Goal: Task Accomplishment & Management: Use online tool/utility

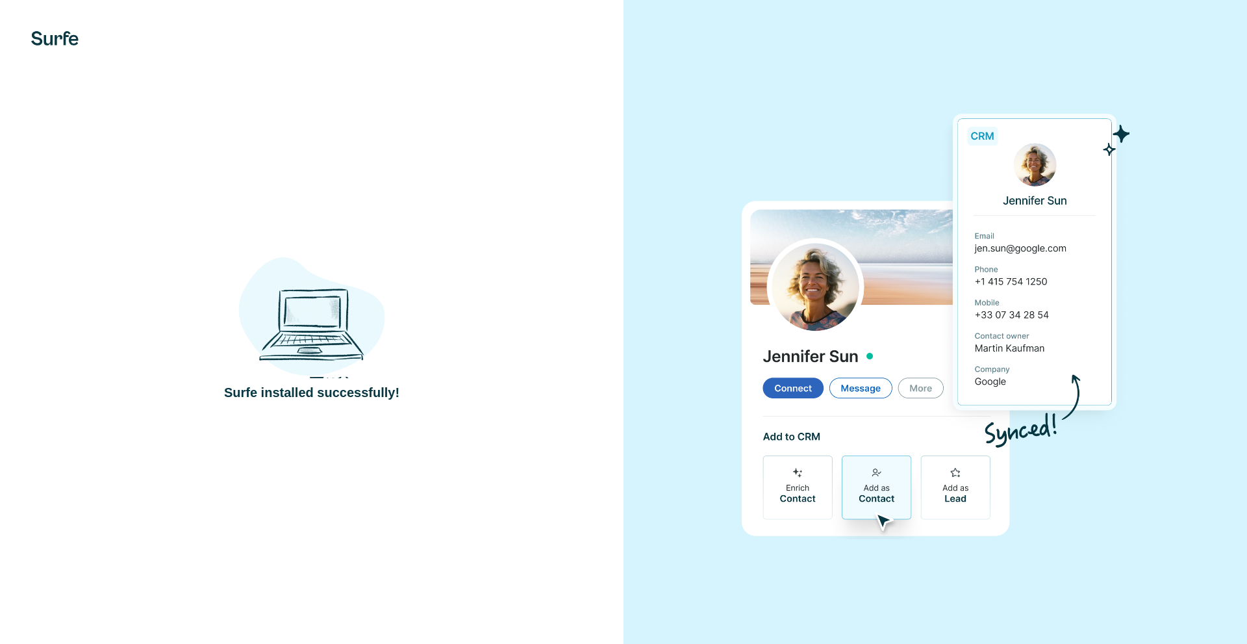
click at [856, 490] on img at bounding box center [935, 322] width 388 height 434
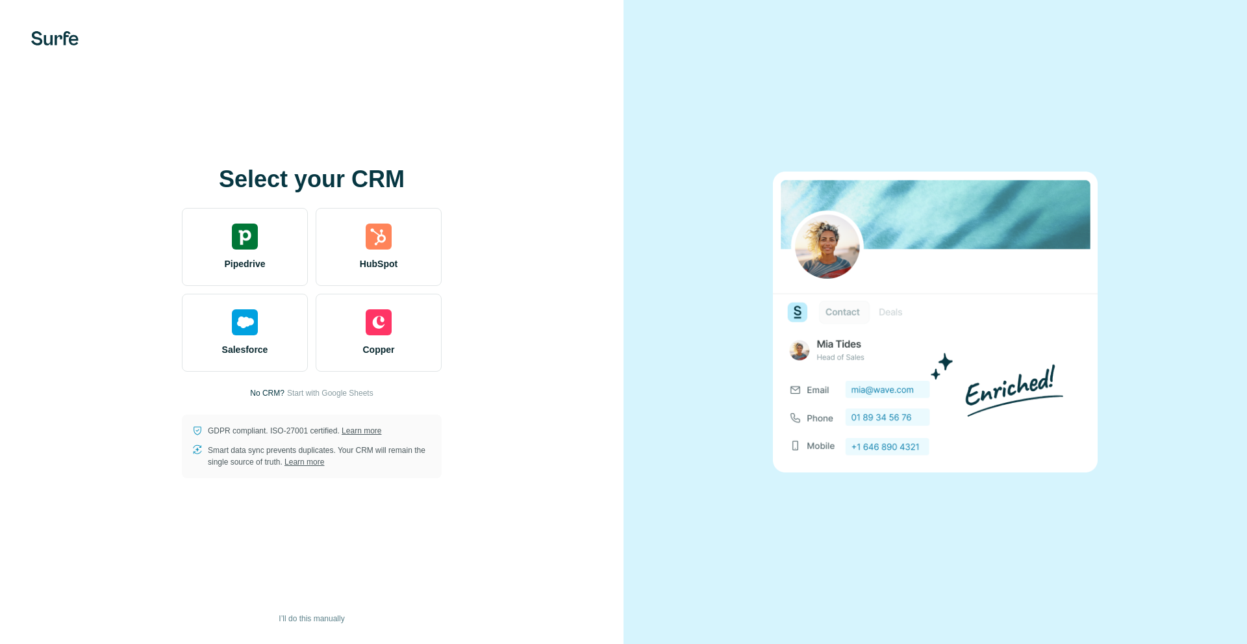
drag, startPoint x: 112, startPoint y: 487, endPoint x: 101, endPoint y: 470, distance: 20.2
click at [110, 484] on div "Select your CRM Pipedrive HubSpot Salesforce Copper No CRM? Start with Google S…" at bounding box center [311, 322] width 623 height 644
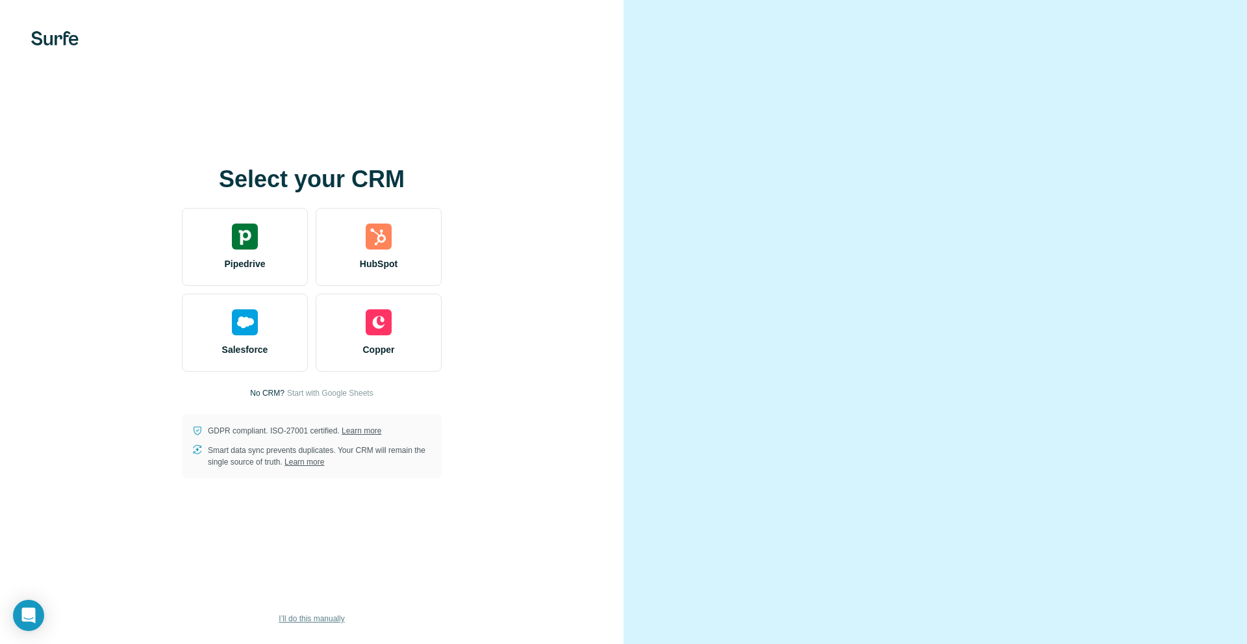
click at [309, 619] on span "I’ll do this manually" at bounding box center [312, 618] width 66 height 12
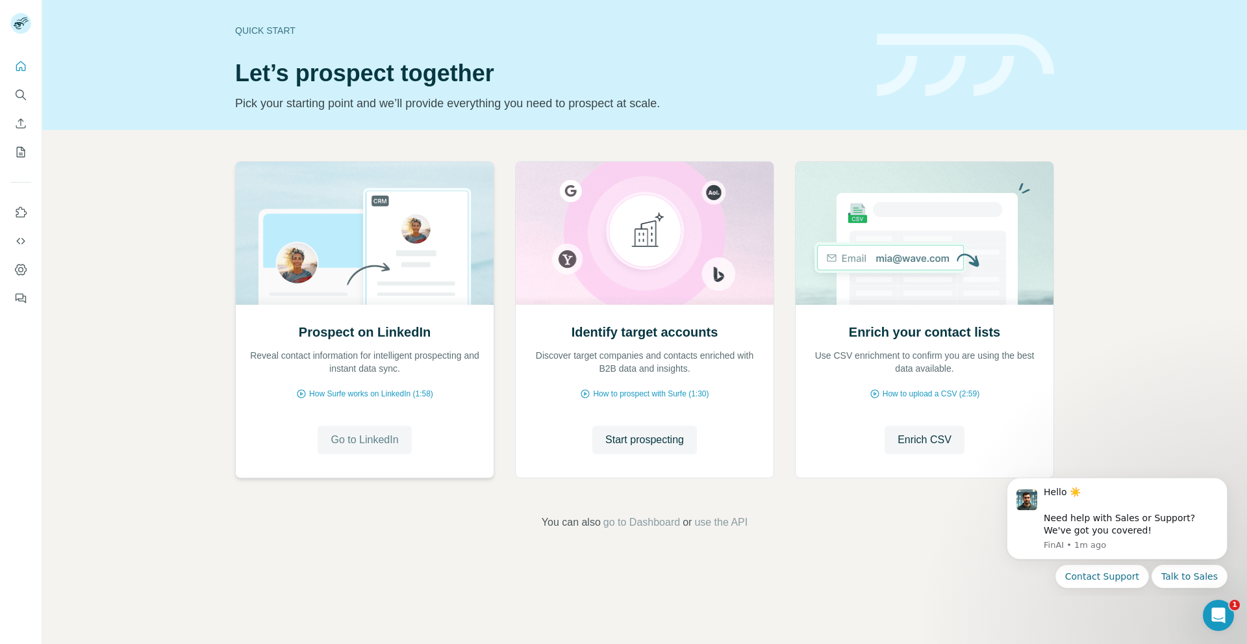
click at [364, 439] on span "Go to LinkedIn" at bounding box center [365, 440] width 68 height 16
click at [665, 433] on span "Start prospecting" at bounding box center [644, 440] width 79 height 16
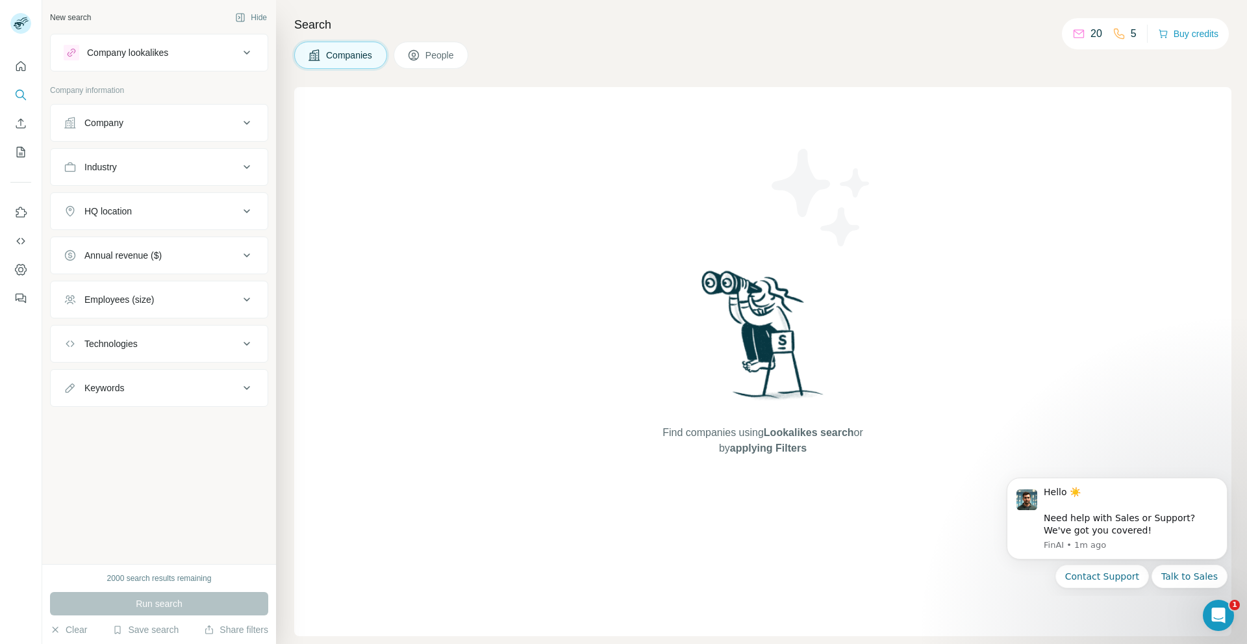
click at [167, 107] on button "Company" at bounding box center [159, 122] width 217 height 31
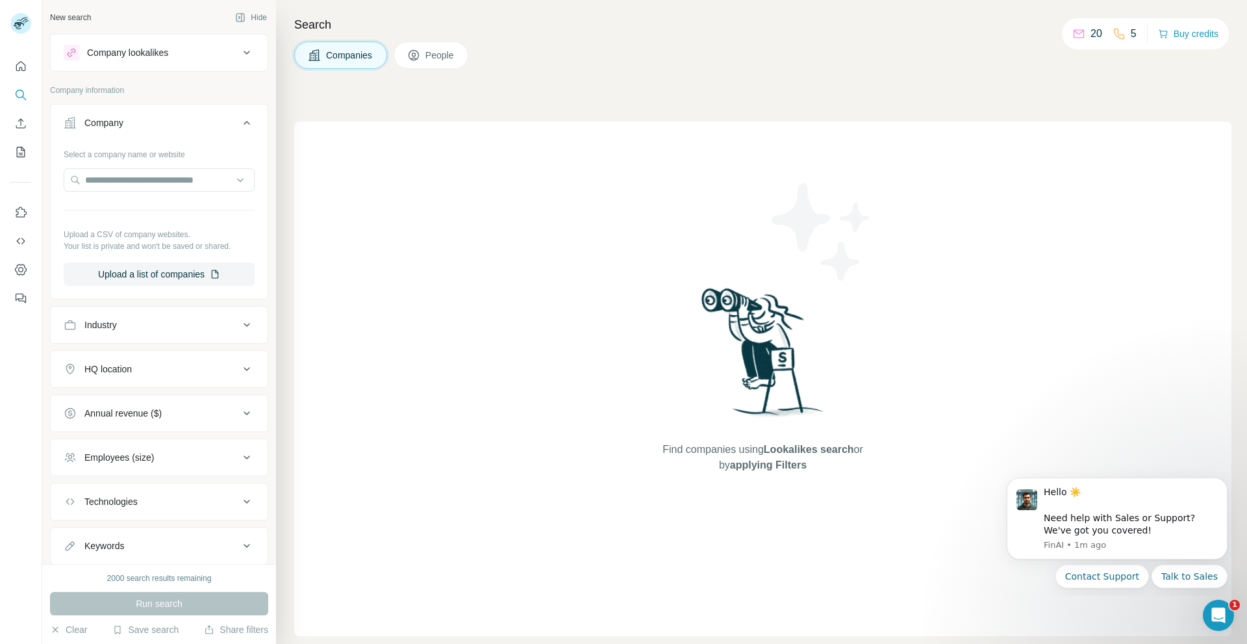
click at [180, 116] on button "Company" at bounding box center [159, 125] width 217 height 36
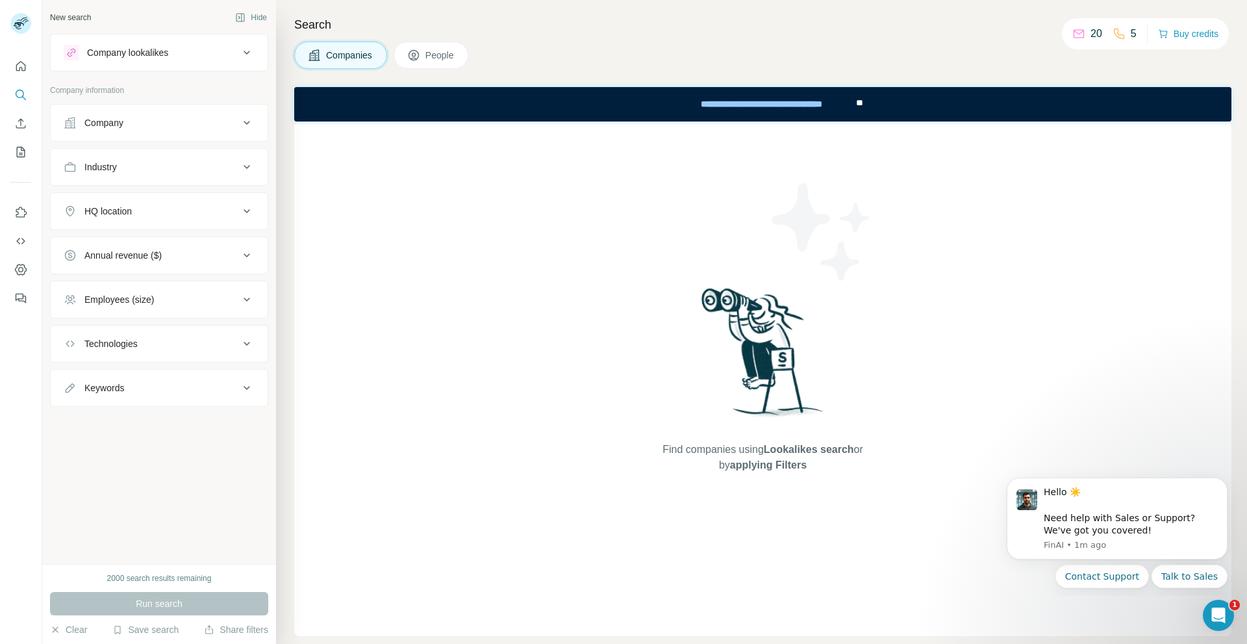
click at [180, 116] on button "Company" at bounding box center [159, 122] width 217 height 31
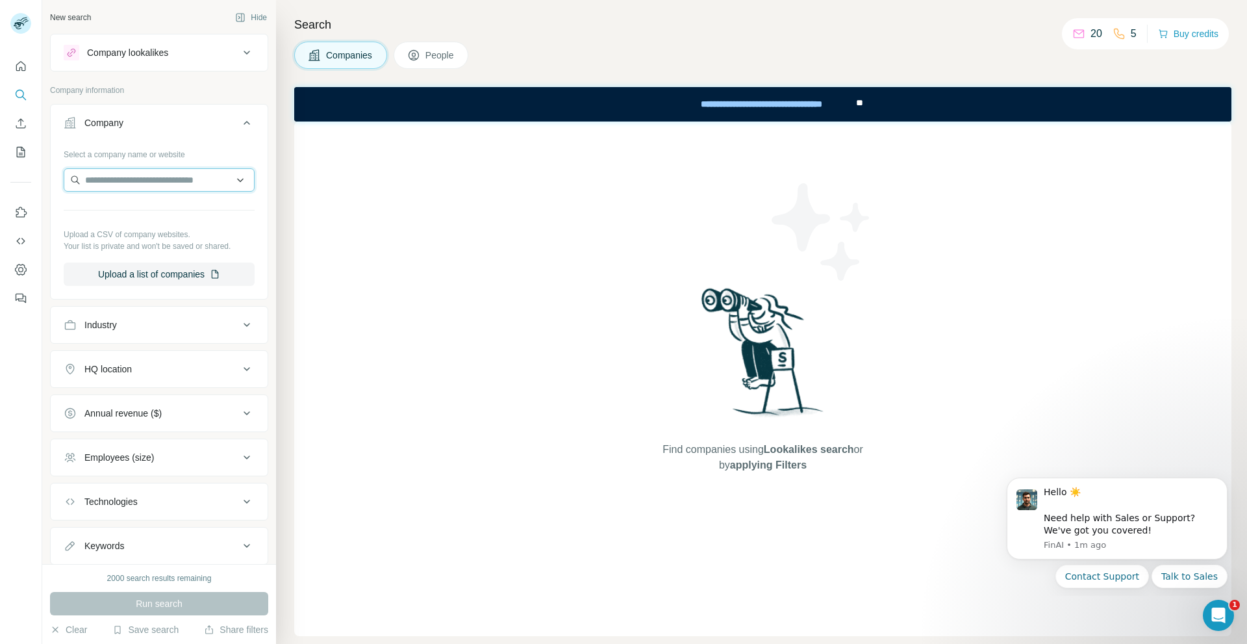
click at [188, 188] on input "text" at bounding box center [159, 179] width 191 height 23
click at [203, 182] on input "text" at bounding box center [159, 179] width 191 height 23
click at [329, 217] on div "Find companies using Lookalikes search or by applying Filters" at bounding box center [762, 378] width 937 height 514
